Goal: Task Accomplishment & Management: Complete application form

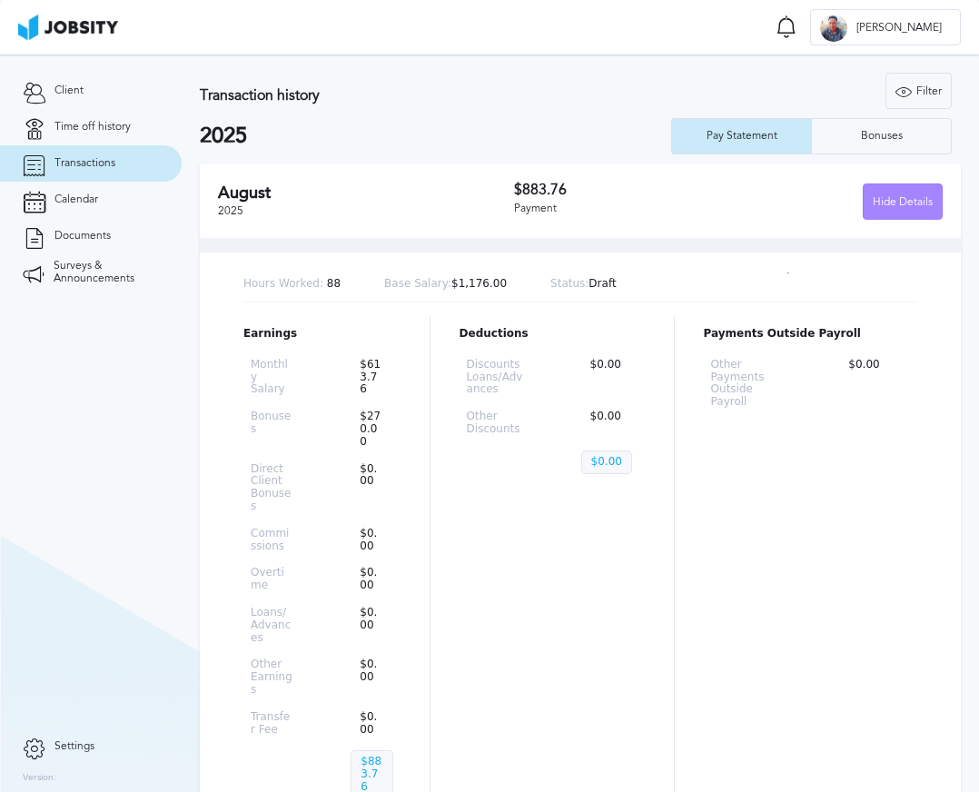
click at [870, 210] on div "Hide Details" at bounding box center [902, 202] width 78 height 36
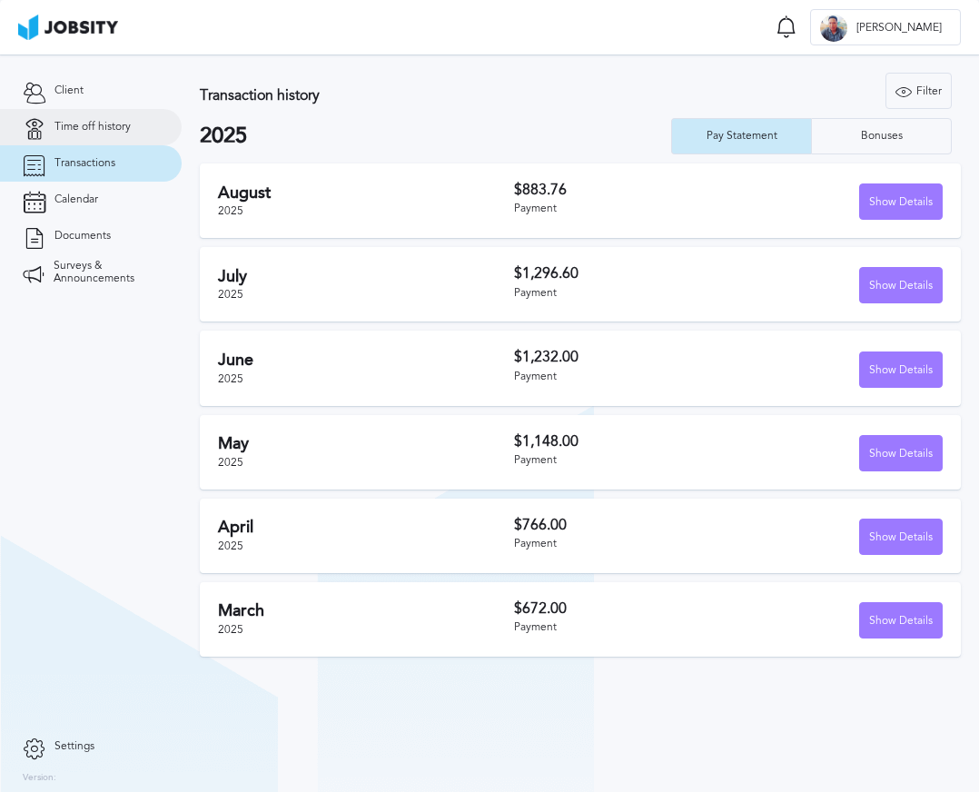
click at [74, 125] on span "Time off history" at bounding box center [92, 127] width 76 height 13
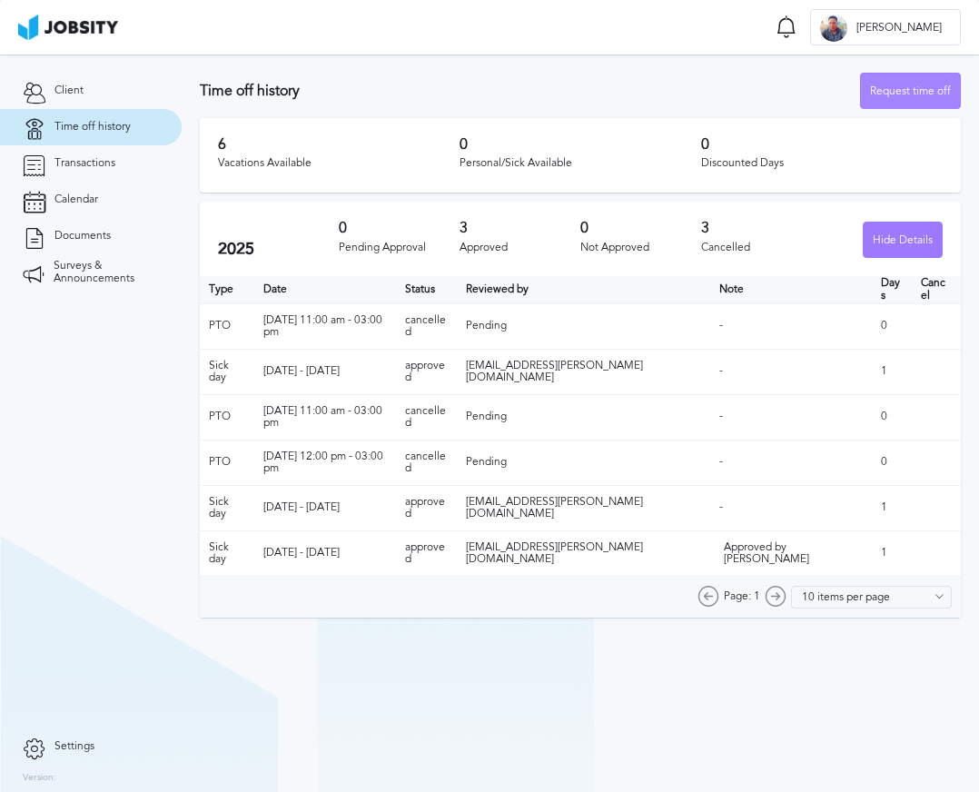
click at [903, 82] on div "Request time off" at bounding box center [910, 92] width 99 height 36
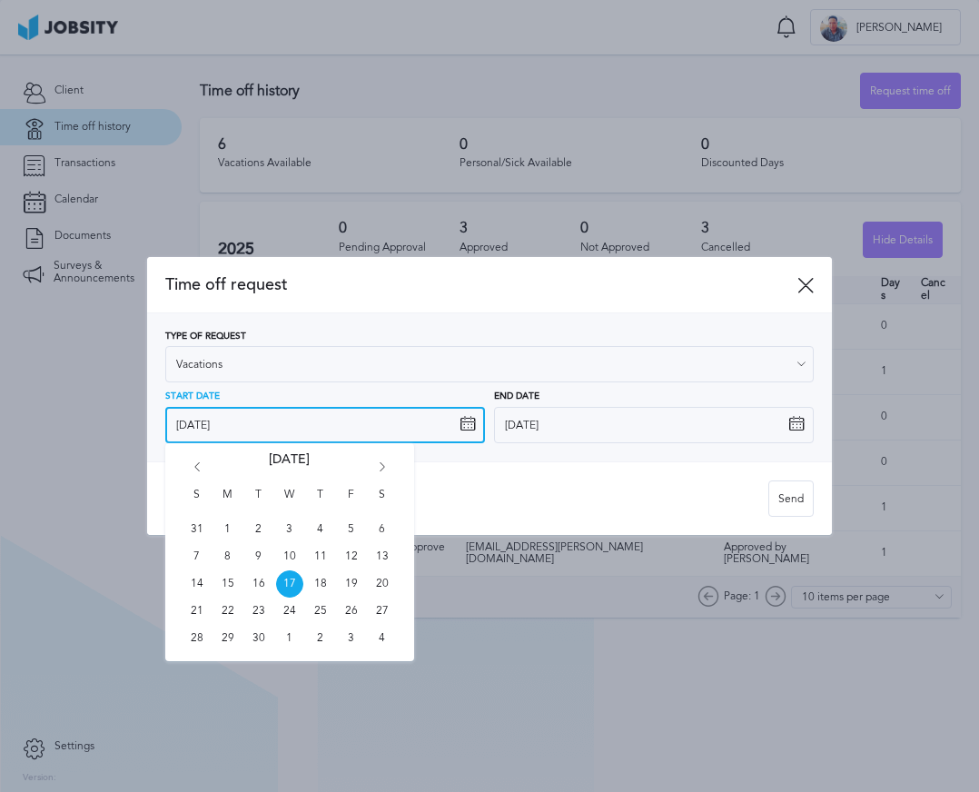
click at [436, 429] on input "[DATE]" at bounding box center [325, 425] width 320 height 36
click at [383, 470] on icon "Go forward 1 month" at bounding box center [382, 470] width 16 height 16
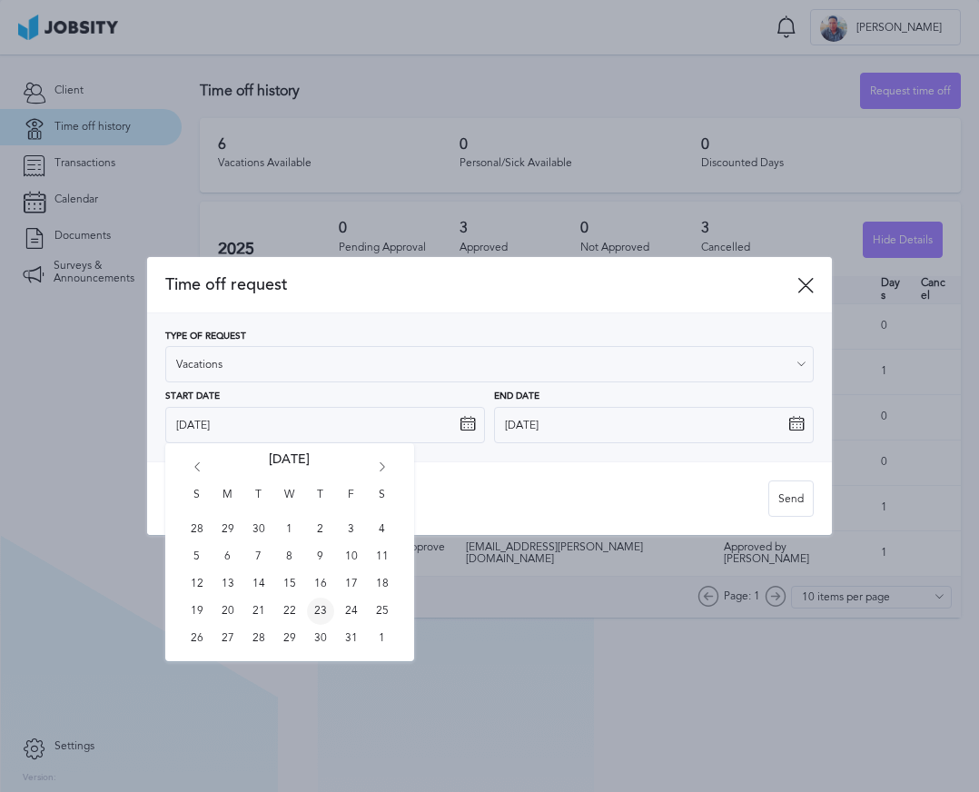
click at [320, 613] on span "23" at bounding box center [320, 610] width 27 height 27
type input "[DATE]"
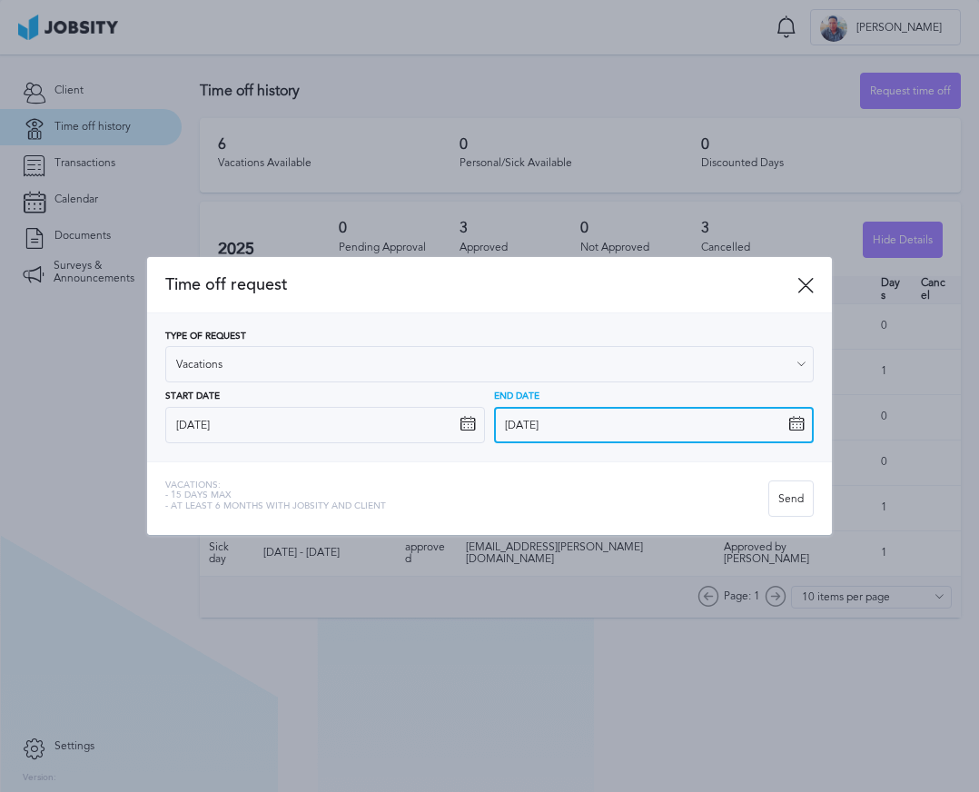
click at [596, 439] on input "[DATE]" at bounding box center [654, 425] width 320 height 36
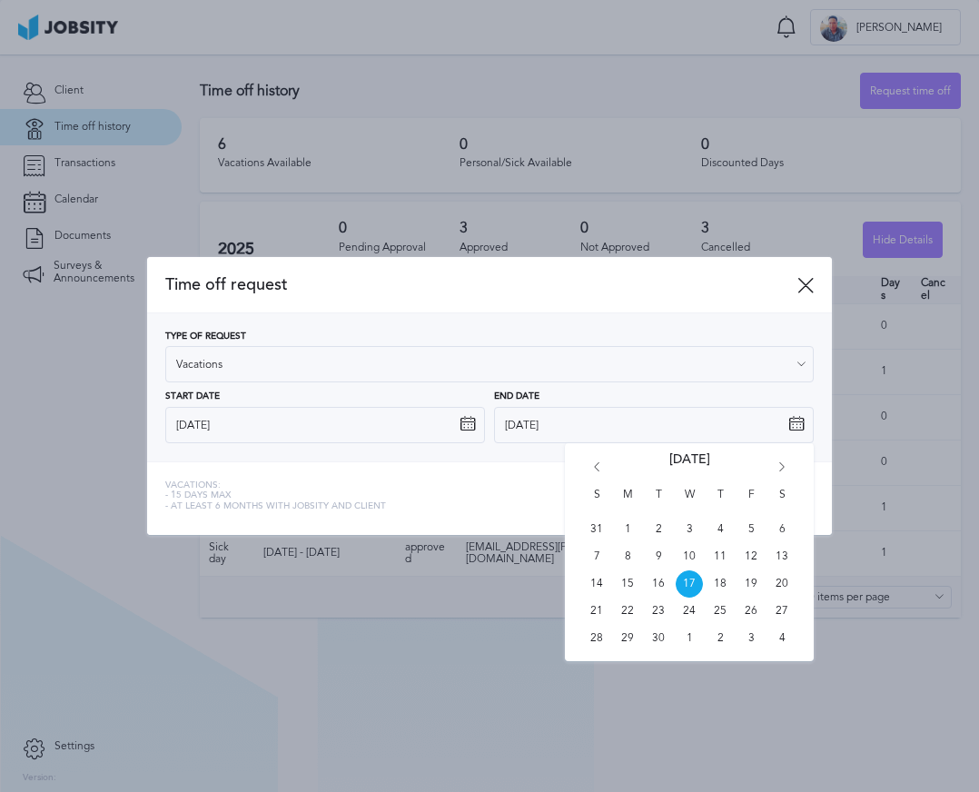
click at [779, 470] on icon "Go forward 1 month" at bounding box center [782, 470] width 16 height 16
click at [717, 637] on span "30" at bounding box center [719, 638] width 27 height 27
type input "[DATE]"
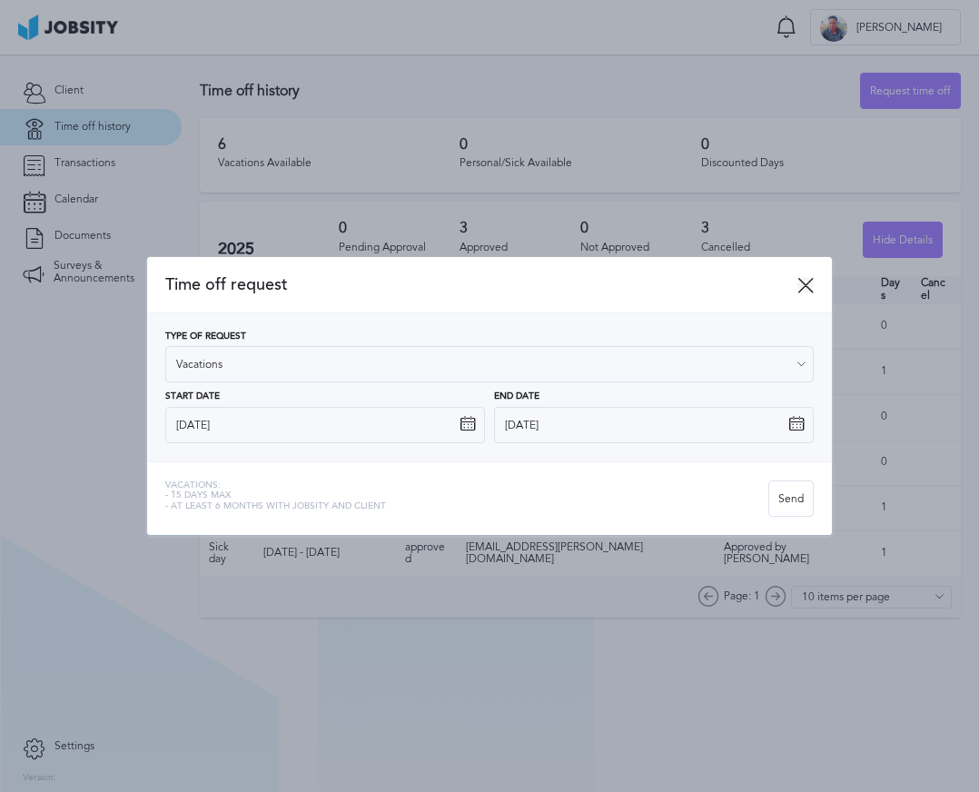
click at [806, 286] on icon at bounding box center [805, 285] width 16 height 16
